Goal: Task Accomplishment & Management: Manage account settings

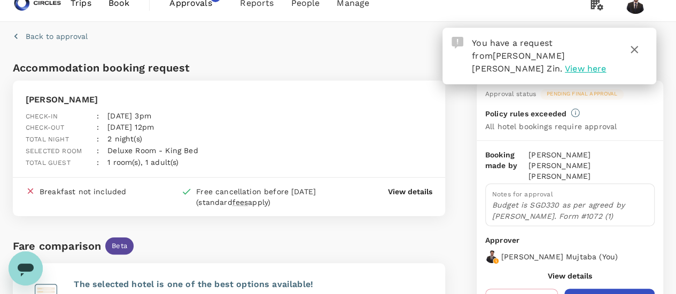
scroll to position [7, 0]
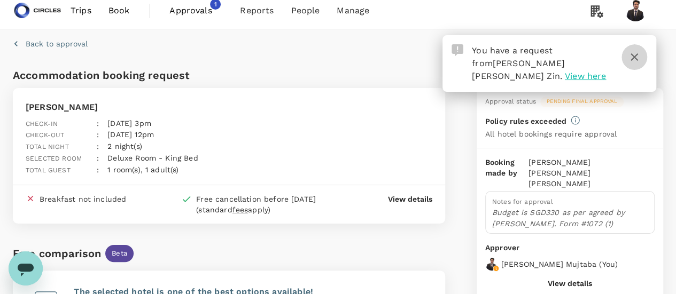
click at [640, 55] on icon "button" at bounding box center [634, 57] width 13 height 13
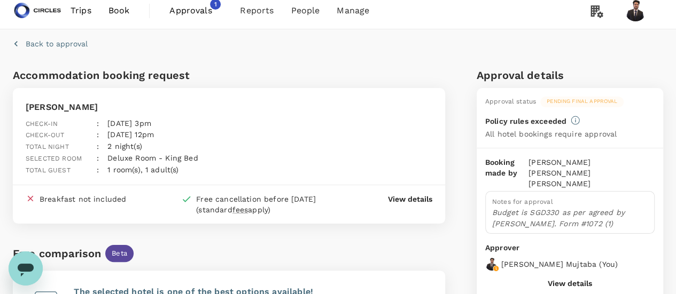
click at [187, 6] on span "Approvals" at bounding box center [195, 10] width 53 height 13
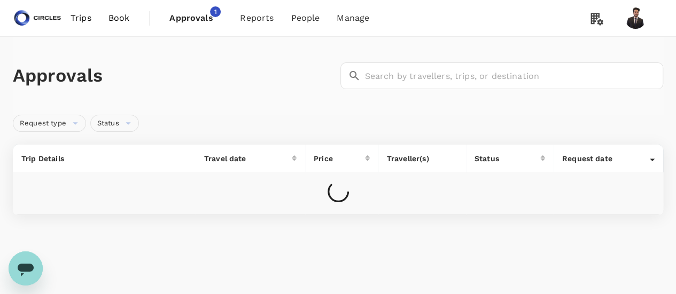
scroll to position [27, 0]
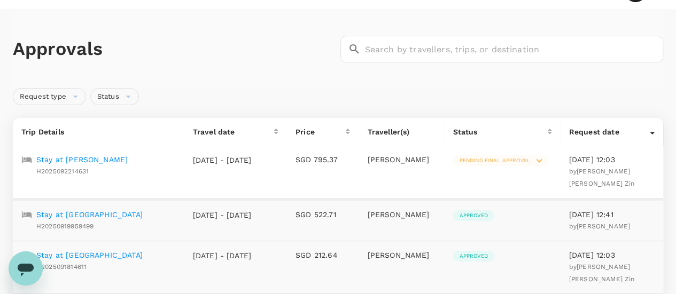
click at [121, 158] on p "Stay at [PERSON_NAME]" at bounding box center [81, 159] width 91 height 11
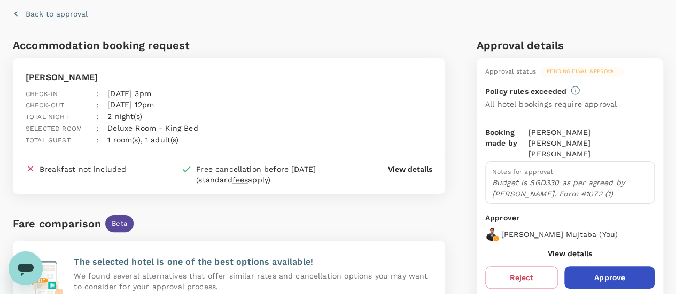
scroll to position [33, 0]
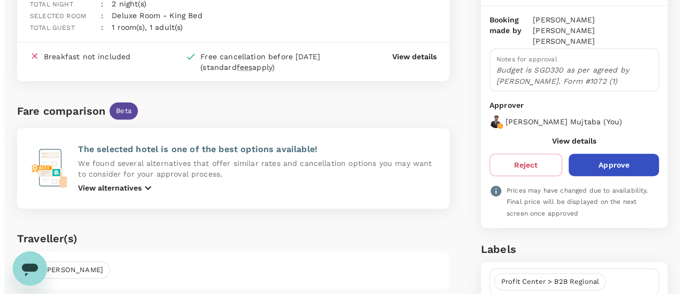
scroll to position [146, 0]
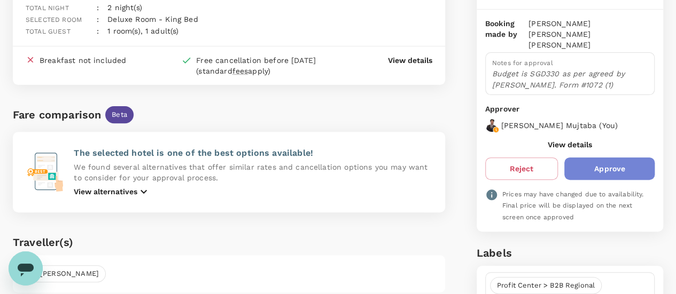
click at [619, 158] on button "Approve" at bounding box center [609, 169] width 90 height 22
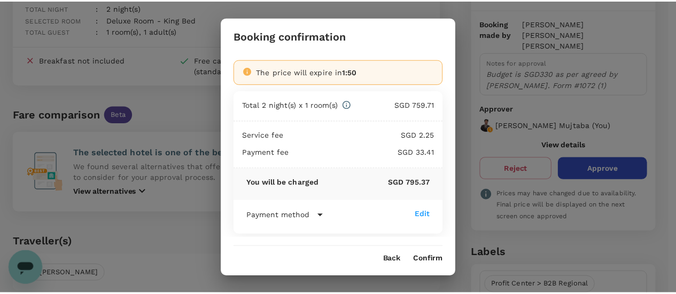
scroll to position [4, 0]
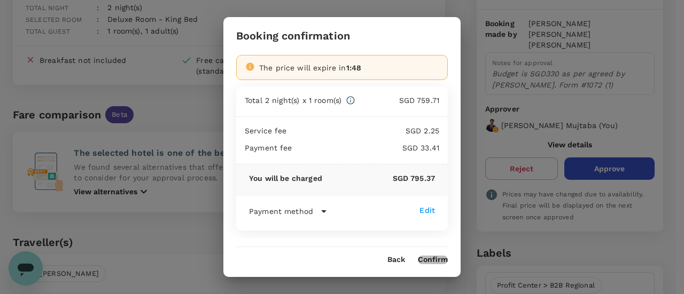
click at [426, 261] on button "Confirm" at bounding box center [433, 260] width 30 height 9
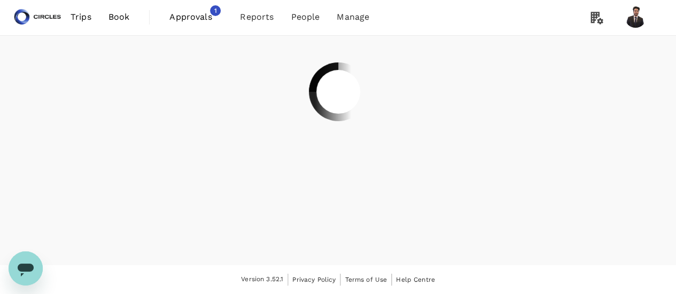
scroll to position [0, 0]
